Goal: Task Accomplishment & Management: Complete application form

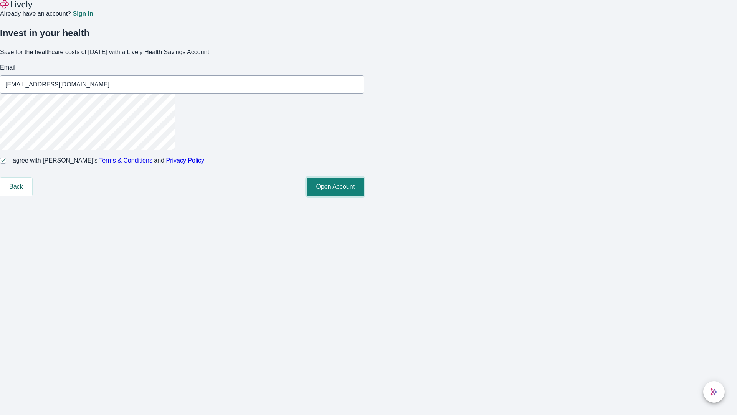
click at [364, 196] on button "Open Account" at bounding box center [335, 186] width 57 height 18
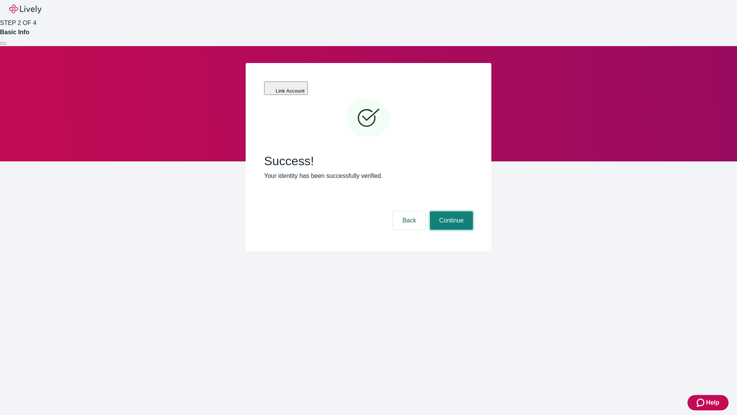
click at [450, 211] on button "Continue" at bounding box center [451, 220] width 43 height 18
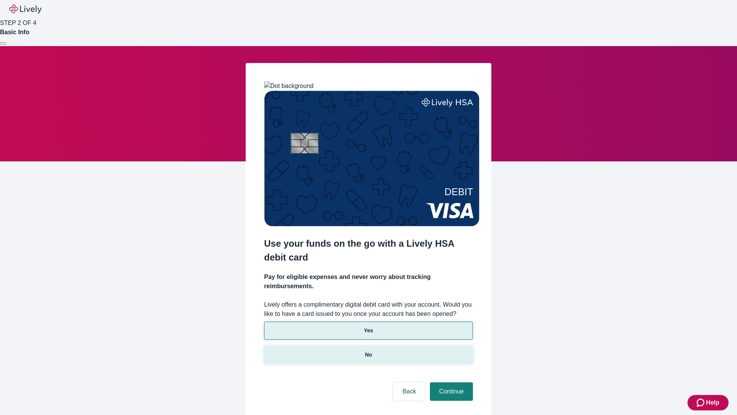
click at [368, 350] on p "No" at bounding box center [368, 354] width 7 height 8
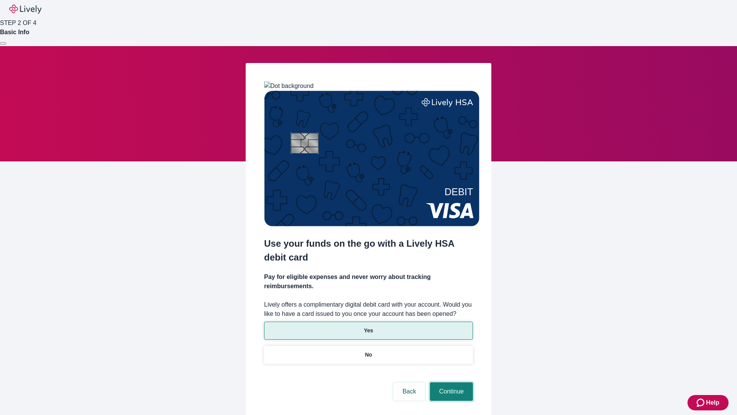
click at [450, 382] on button "Continue" at bounding box center [451, 391] width 43 height 18
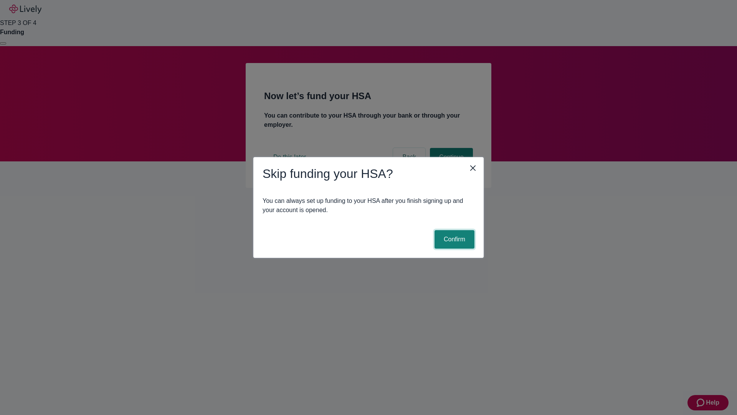
click at [453, 239] on button "Confirm" at bounding box center [455, 239] width 40 height 18
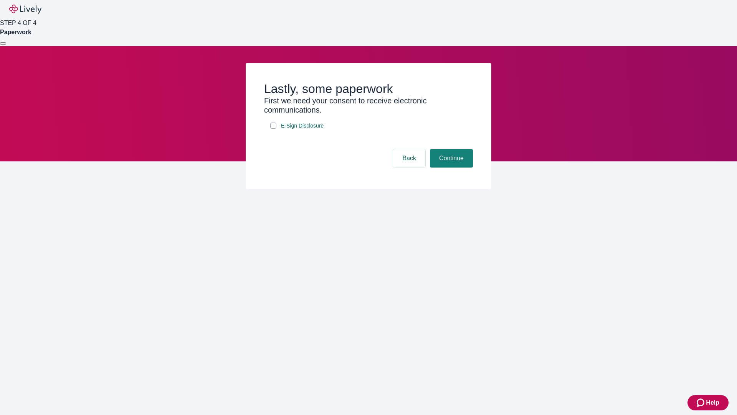
click at [273, 129] on input "E-Sign Disclosure" at bounding box center [273, 125] width 6 height 6
checkbox input "true"
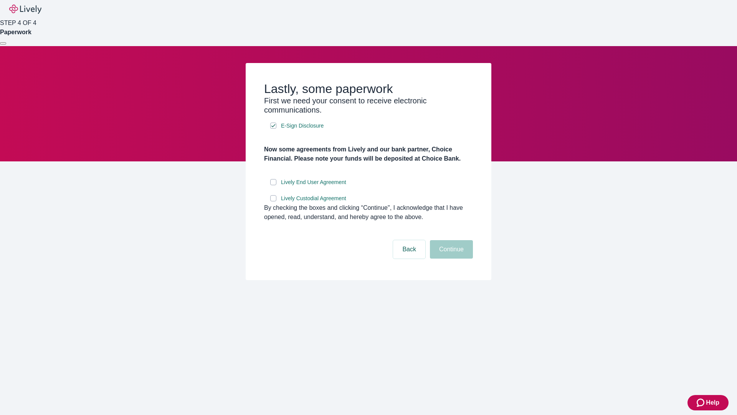
click at [273, 185] on input "Lively End User Agreement" at bounding box center [273, 182] width 6 height 6
checkbox input "true"
click at [273, 201] on input "Lively Custodial Agreement" at bounding box center [273, 198] width 6 height 6
checkbox input "true"
click at [450, 258] on button "Continue" at bounding box center [451, 249] width 43 height 18
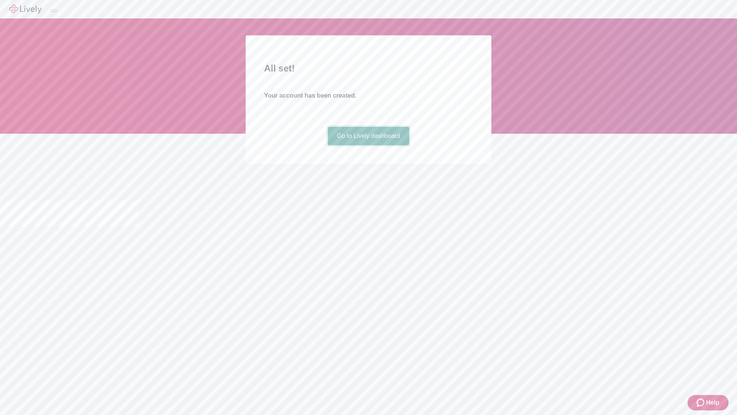
click at [368, 145] on link "Go to Lively dashboard" at bounding box center [369, 136] width 82 height 18
